Goal: Task Accomplishment & Management: Use online tool/utility

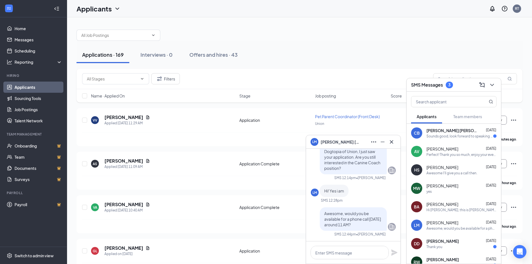
click at [431, 169] on span "[PERSON_NAME]" at bounding box center [442, 167] width 32 height 6
click at [324, 141] on span "[PERSON_NAME]" at bounding box center [339, 142] width 39 height 6
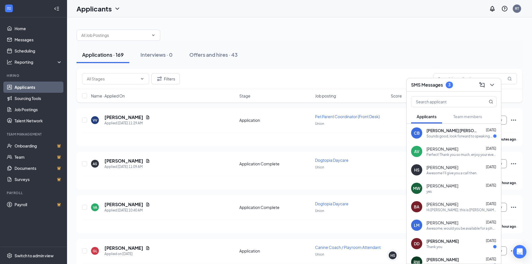
click at [442, 171] on div "Awesome I'll give you a call then." at bounding box center [451, 173] width 51 height 5
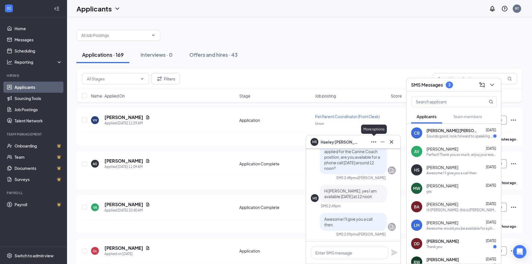
click at [372, 143] on icon "Ellipses" at bounding box center [373, 141] width 7 height 7
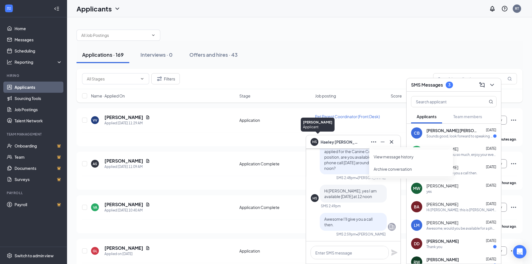
click at [313, 142] on div "HS" at bounding box center [314, 141] width 5 height 5
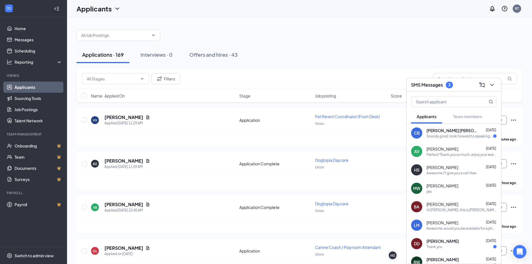
click at [324, 59] on div "Applications · 169 Interviews · 0 Offers and hires · 43" at bounding box center [299, 54] width 446 height 17
click at [493, 85] on icon "ChevronDown" at bounding box center [491, 85] width 7 height 7
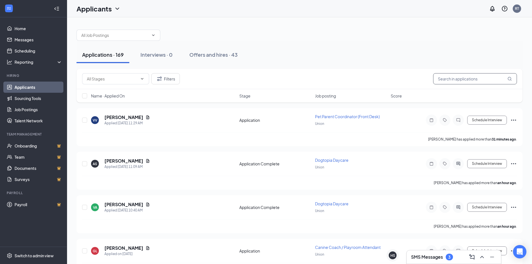
click at [471, 82] on input "text" at bounding box center [475, 78] width 84 height 11
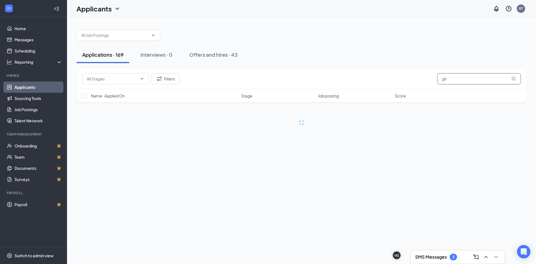
type input "g"
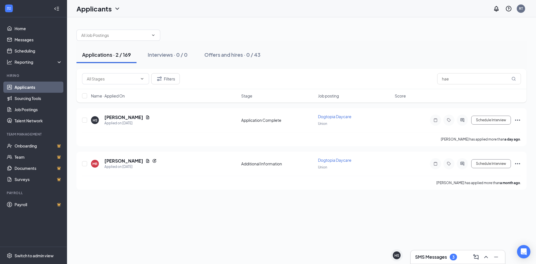
click at [456, 254] on div "SMS Messages 3" at bounding box center [458, 256] width 94 height 13
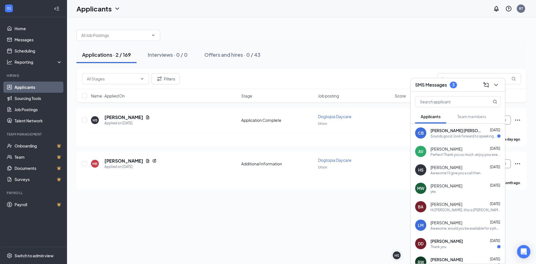
click at [469, 138] on div "Sounds good, look forward to speaking then." at bounding box center [463, 136] width 67 height 5
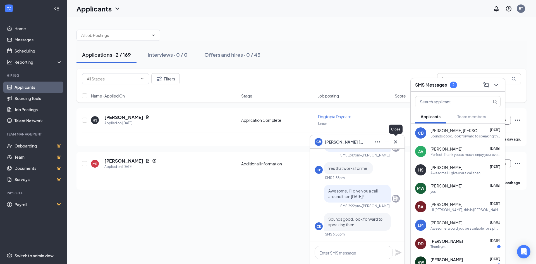
click at [394, 145] on icon "Cross" at bounding box center [395, 141] width 7 height 7
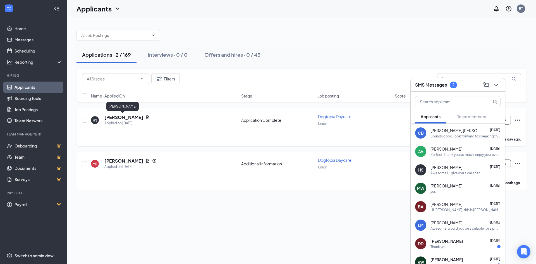
click at [130, 118] on h5 "[PERSON_NAME]" at bounding box center [123, 117] width 39 height 6
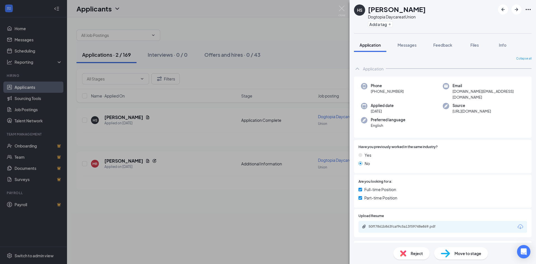
click at [321, 45] on div "HS [PERSON_NAME] Dogtopia Daycare at Union Add a tag Application Messages Feedb…" at bounding box center [268, 132] width 536 height 264
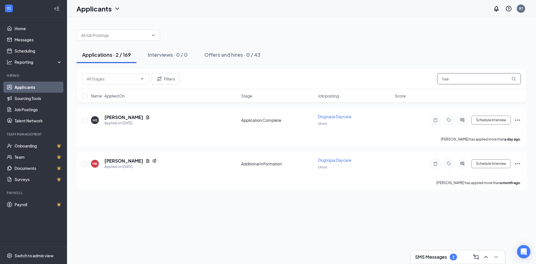
click at [465, 76] on input "hae" at bounding box center [479, 78] width 84 height 11
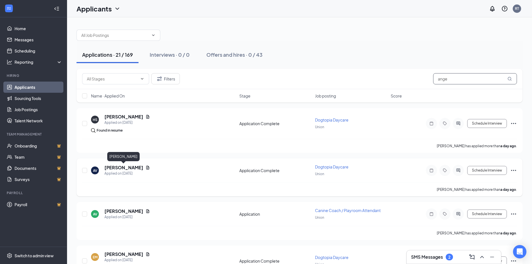
type input "ange"
click at [134, 167] on h5 "[PERSON_NAME]" at bounding box center [123, 167] width 39 height 6
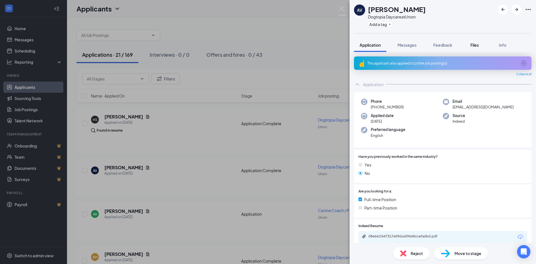
click at [472, 46] on span "Files" at bounding box center [474, 44] width 8 height 5
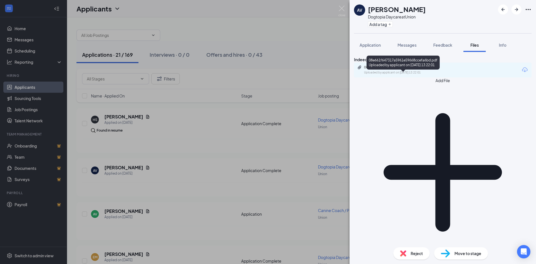
click at [409, 70] on div "08e661f647317a5961e59668ccefa6bd.pdf" at bounding box center [403, 67] width 78 height 4
click at [369, 45] on span "Application" at bounding box center [370, 44] width 21 height 5
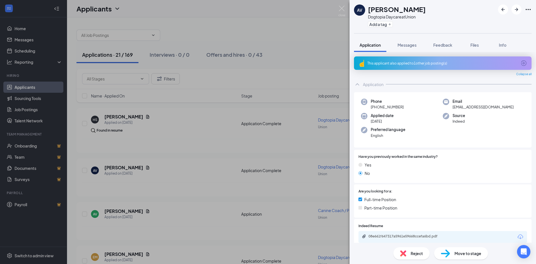
click at [242, 40] on div "AV [PERSON_NAME] Dogtopia Daycare at Union Add a tag Application Messages Feedb…" at bounding box center [268, 132] width 536 height 264
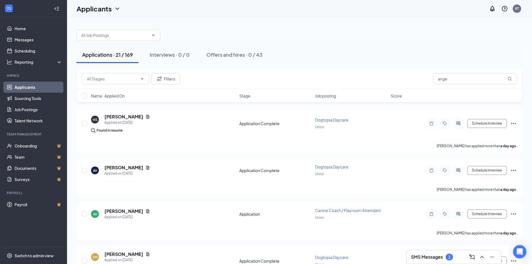
click at [425, 254] on h3 "SMS Messages" at bounding box center [427, 257] width 32 height 6
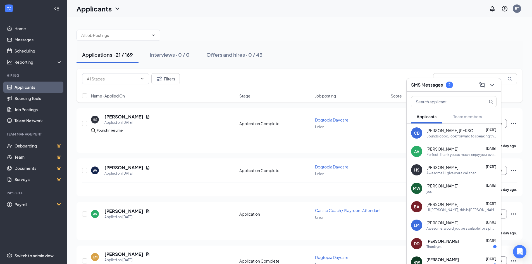
click at [358, 75] on div "Filters ange" at bounding box center [299, 78] width 435 height 11
